Goal: Task Accomplishment & Management: Manage account settings

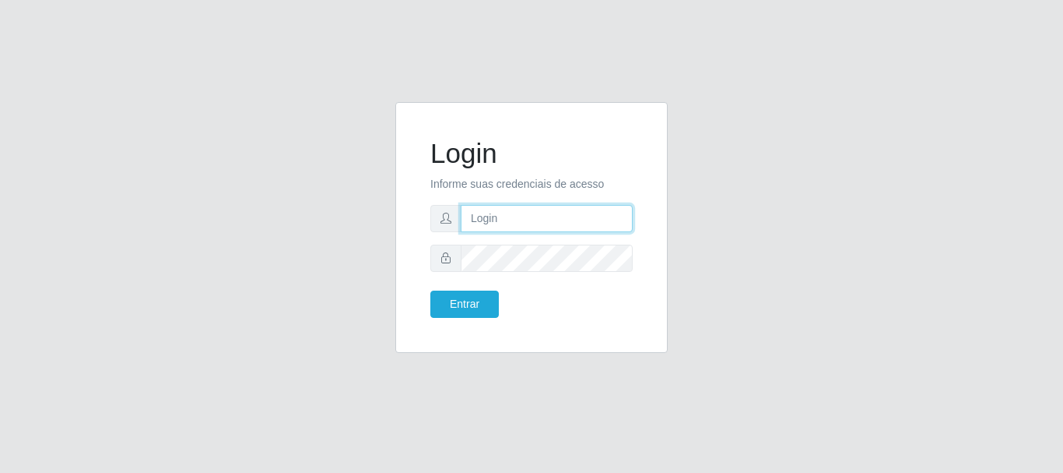
click at [554, 222] on input "text" at bounding box center [547, 218] width 172 height 27
type input "[PERSON_NAME]"
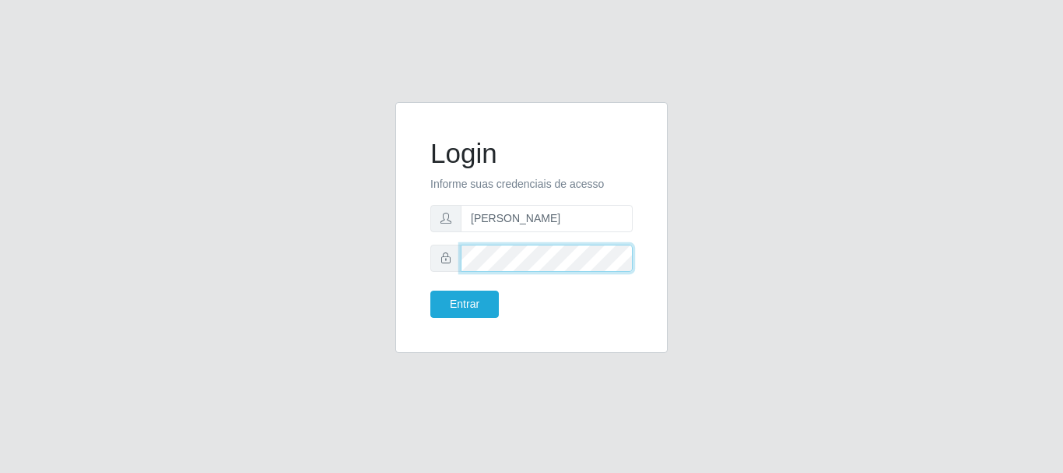
click at [431, 290] on button "Entrar" at bounding box center [465, 303] width 69 height 27
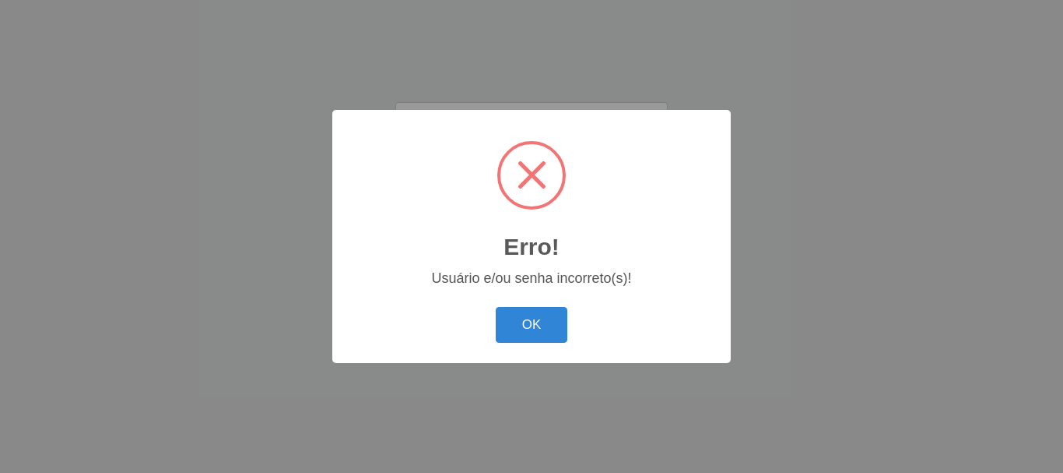
click at [473, 298] on body "Login Informe suas credenciais de acesso [PERSON_NAME] Entrar Erro! × Usuário e…" at bounding box center [531, 236] width 1063 height 473
click at [511, 320] on button "OK" at bounding box center [532, 325] width 72 height 37
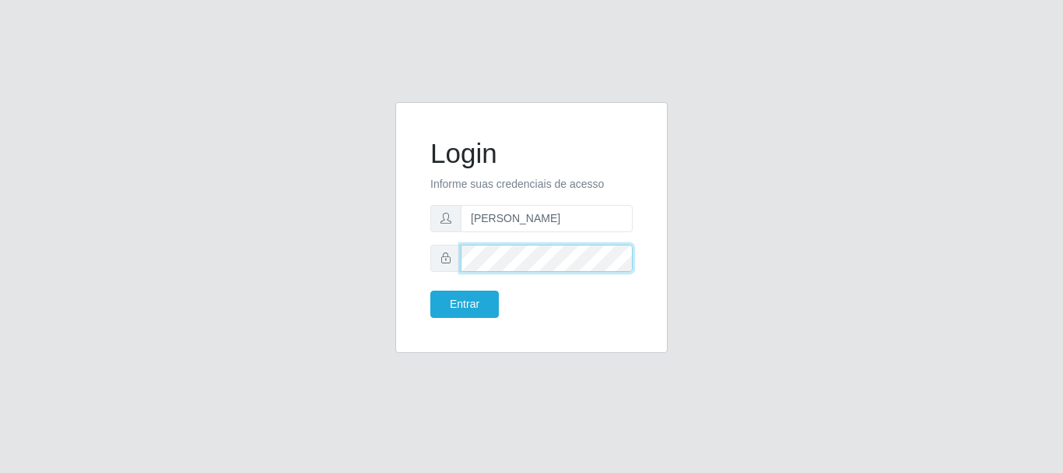
click at [434, 262] on div at bounding box center [532, 257] width 202 height 27
click at [831, 54] on div "Login Informe suas credenciais de acesso [PERSON_NAME] Entrar" at bounding box center [531, 236] width 1063 height 473
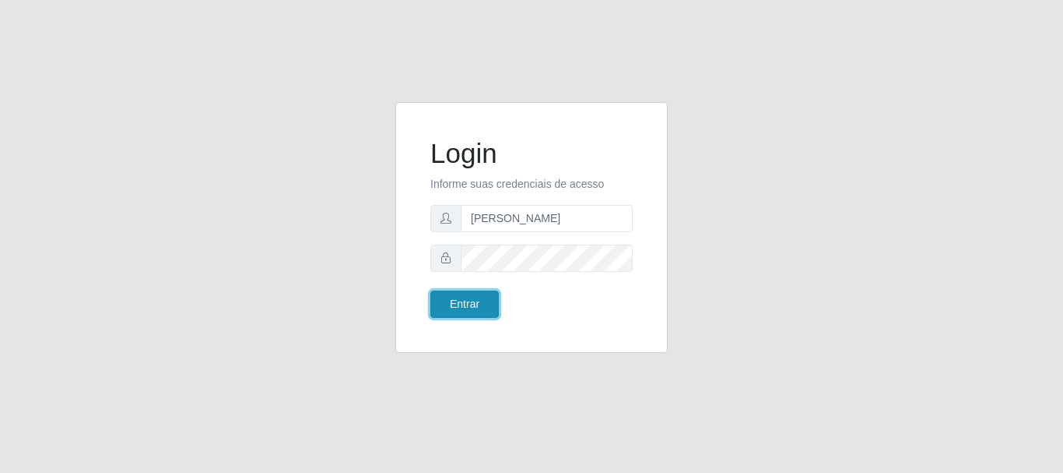
click at [458, 304] on button "Entrar" at bounding box center [465, 303] width 69 height 27
click at [281, 271] on div "Login Informe suas credenciais de acesso [PERSON_NAME] Entrar" at bounding box center [532, 236] width 888 height 269
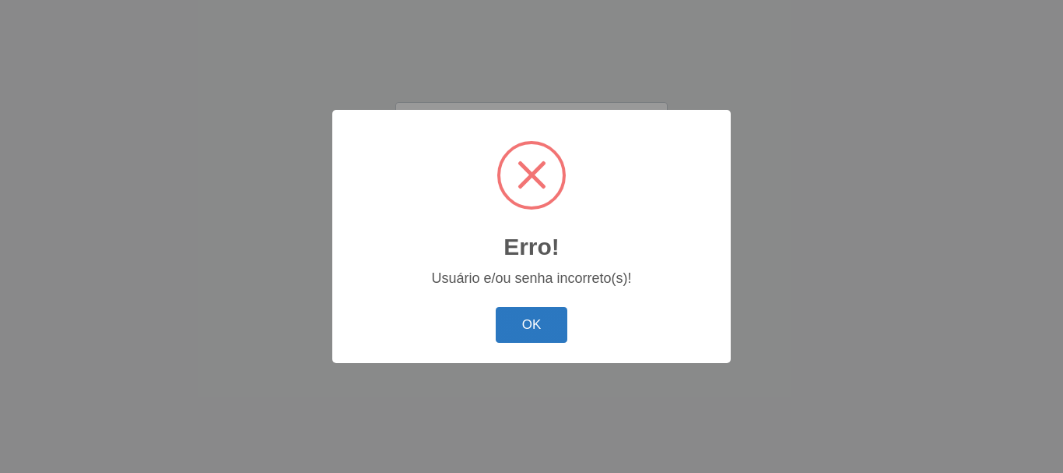
click at [538, 342] on button "OK" at bounding box center [532, 325] width 72 height 37
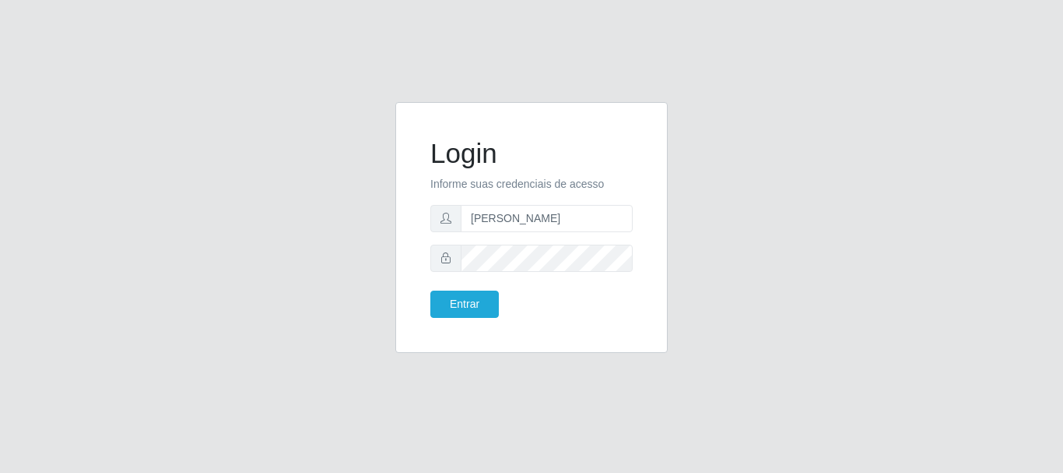
click at [765, 126] on div "Login Informe suas credenciais de acesso [PERSON_NAME] Entrar" at bounding box center [532, 236] width 888 height 269
click at [747, 122] on div "Login Informe suas credenciais de acesso [PERSON_NAME] Entrar" at bounding box center [532, 236] width 888 height 269
